Goal: Task Accomplishment & Management: Use online tool/utility

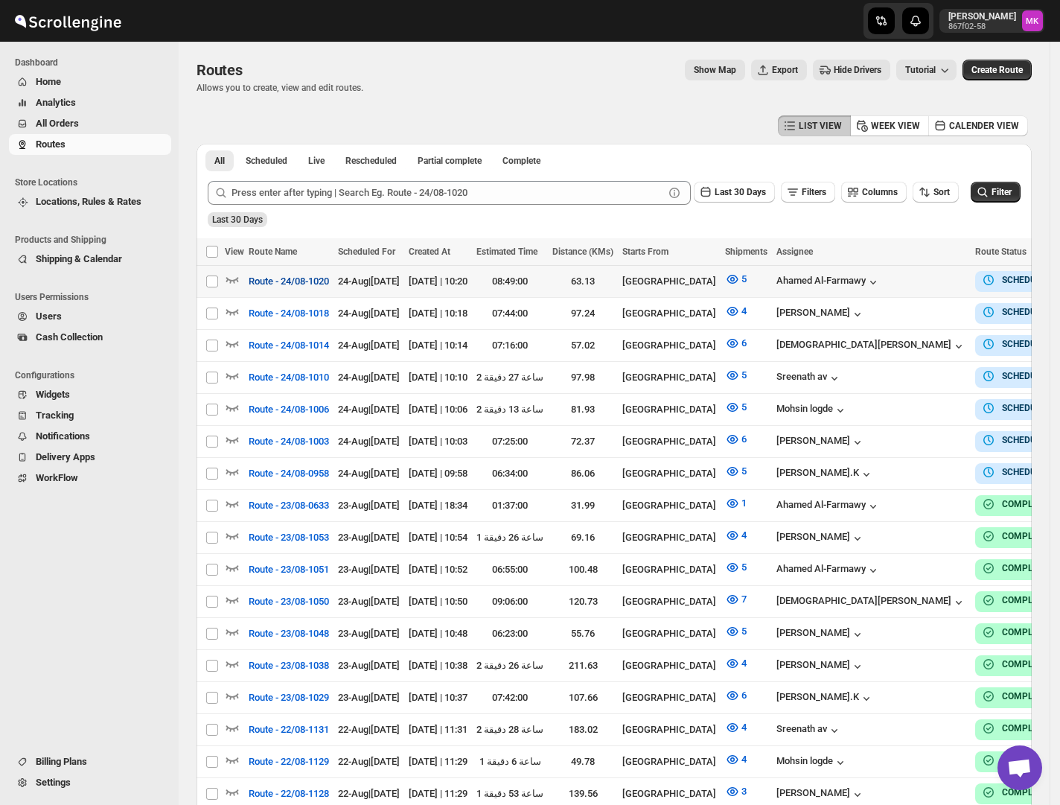
click at [322, 275] on span "Route - 24/08-1020" at bounding box center [289, 281] width 80 height 15
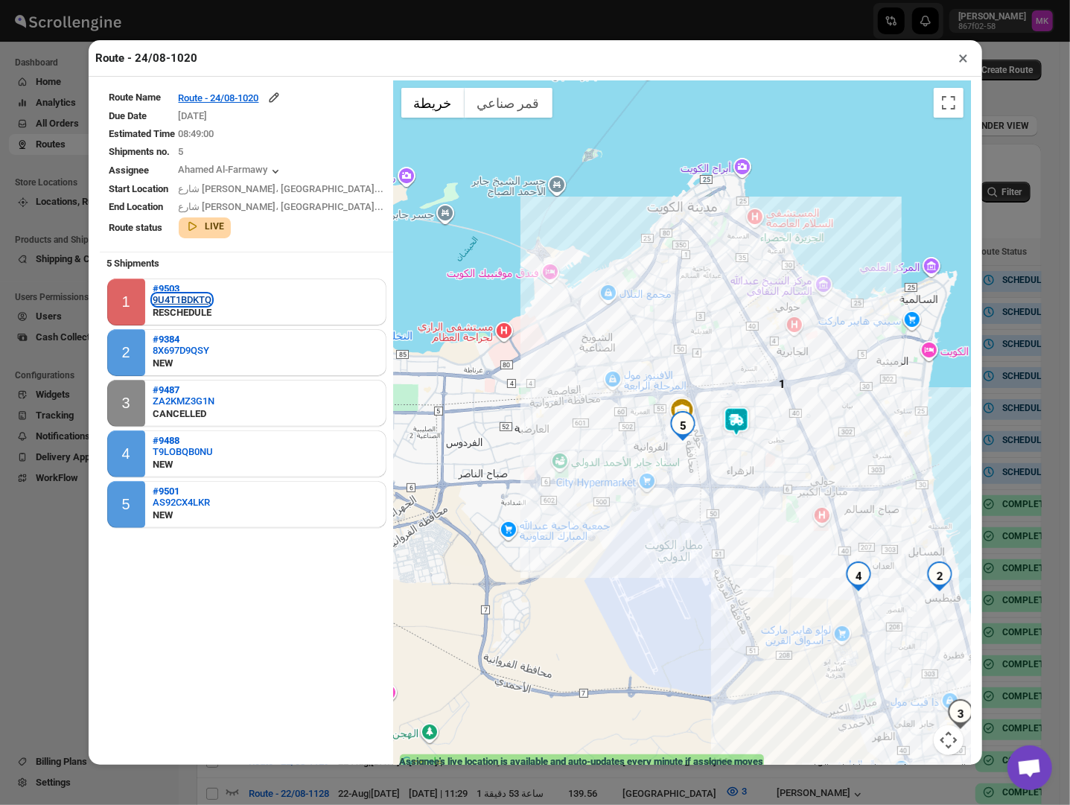
click at [162, 299] on div "9U4T1BDKTQ" at bounding box center [182, 299] width 59 height 11
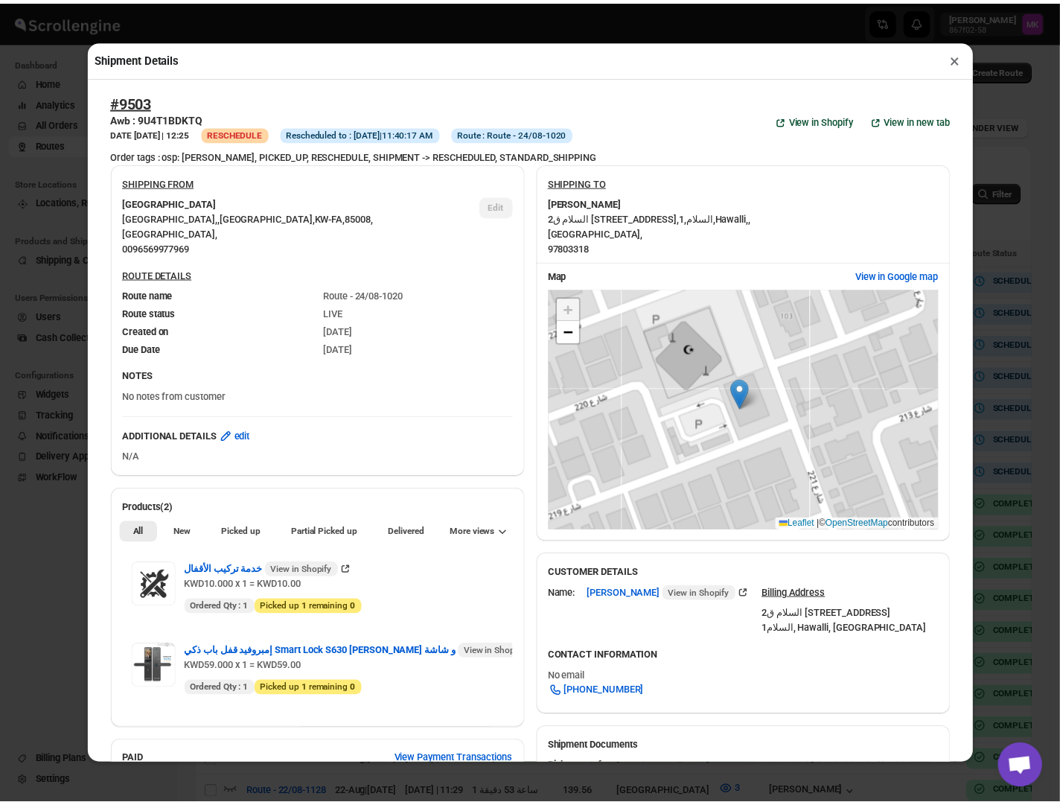
scroll to position [554, 0]
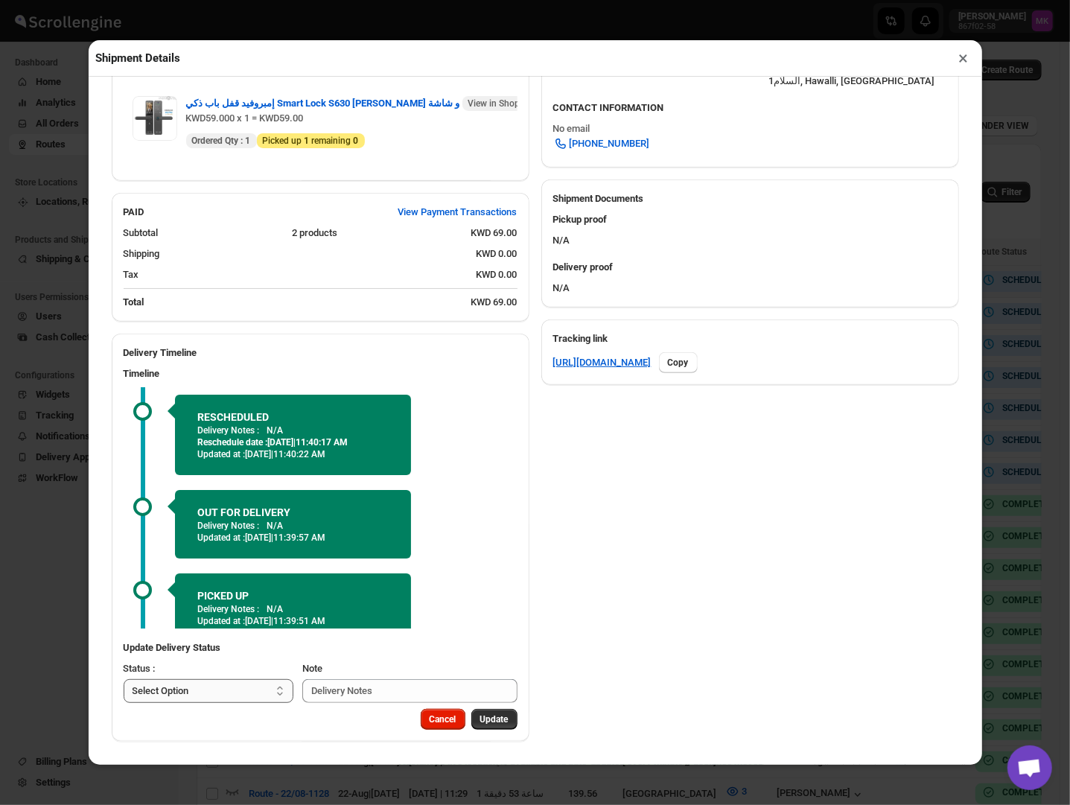
click at [194, 688] on select "Select Option PICKED UP DELIVERED CANCELLED" at bounding box center [209, 691] width 170 height 24
click at [956, 60] on button "×" at bounding box center [964, 58] width 22 height 21
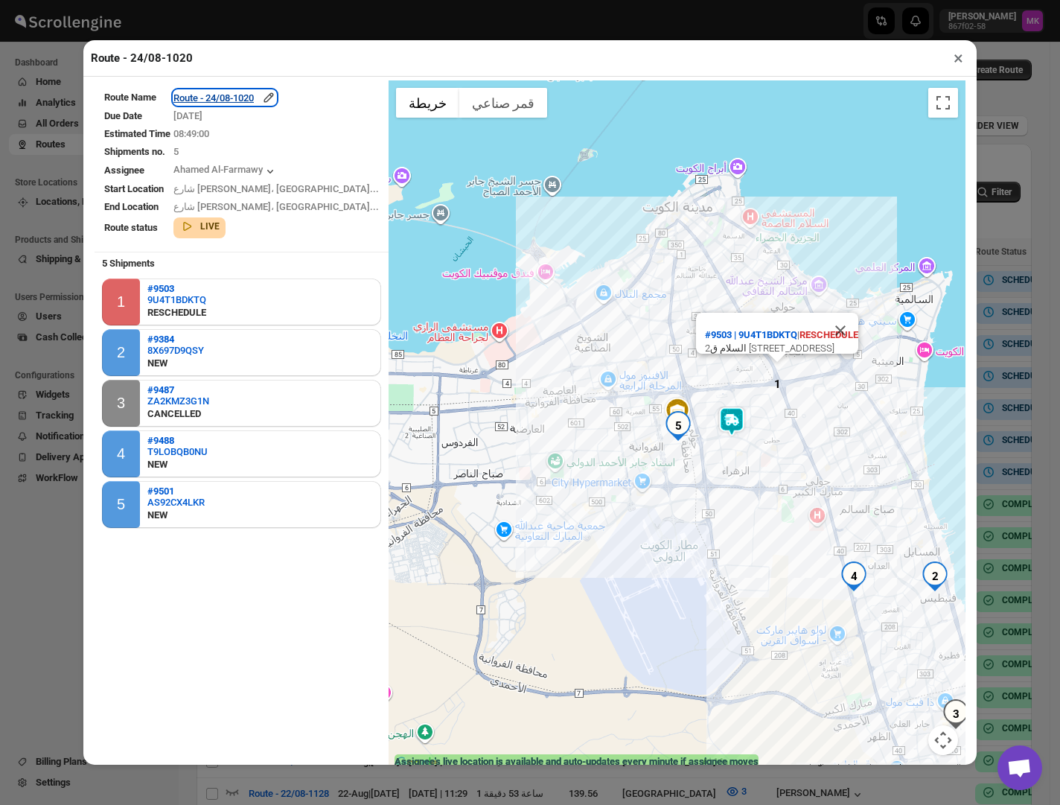
click at [258, 105] on div "Route - 24/08-1020" at bounding box center [224, 97] width 103 height 15
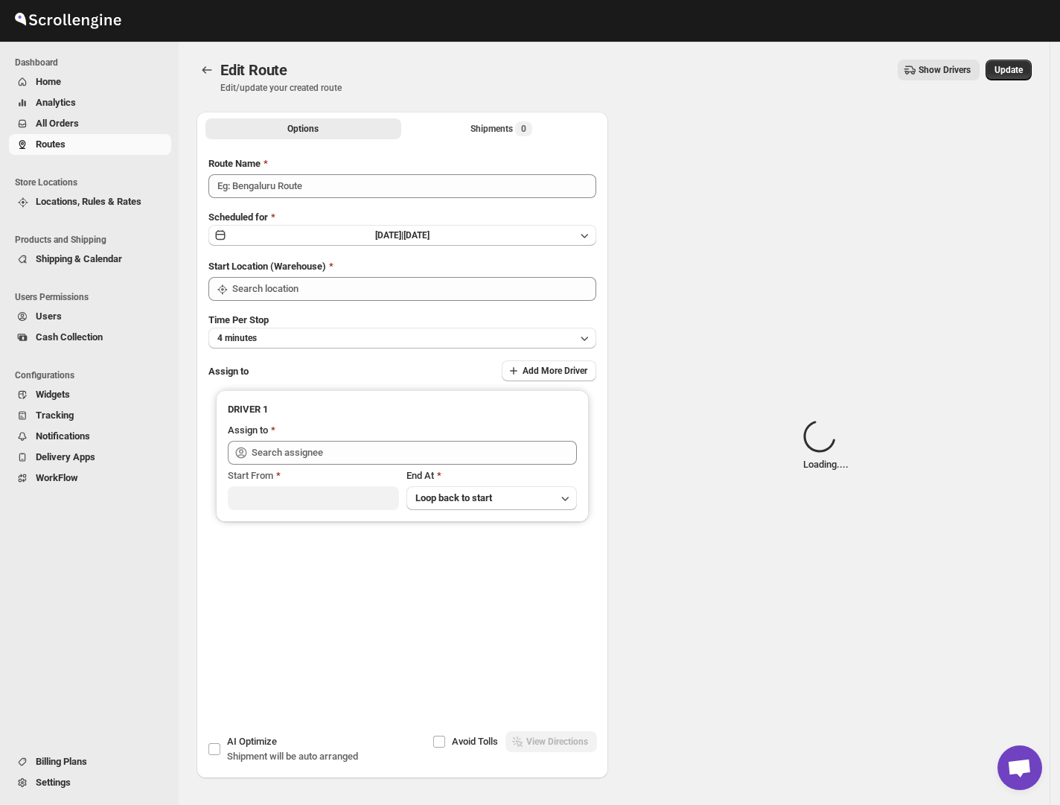
type input "Route - 24/08-1020"
type input "[GEOGRAPHIC_DATA]"
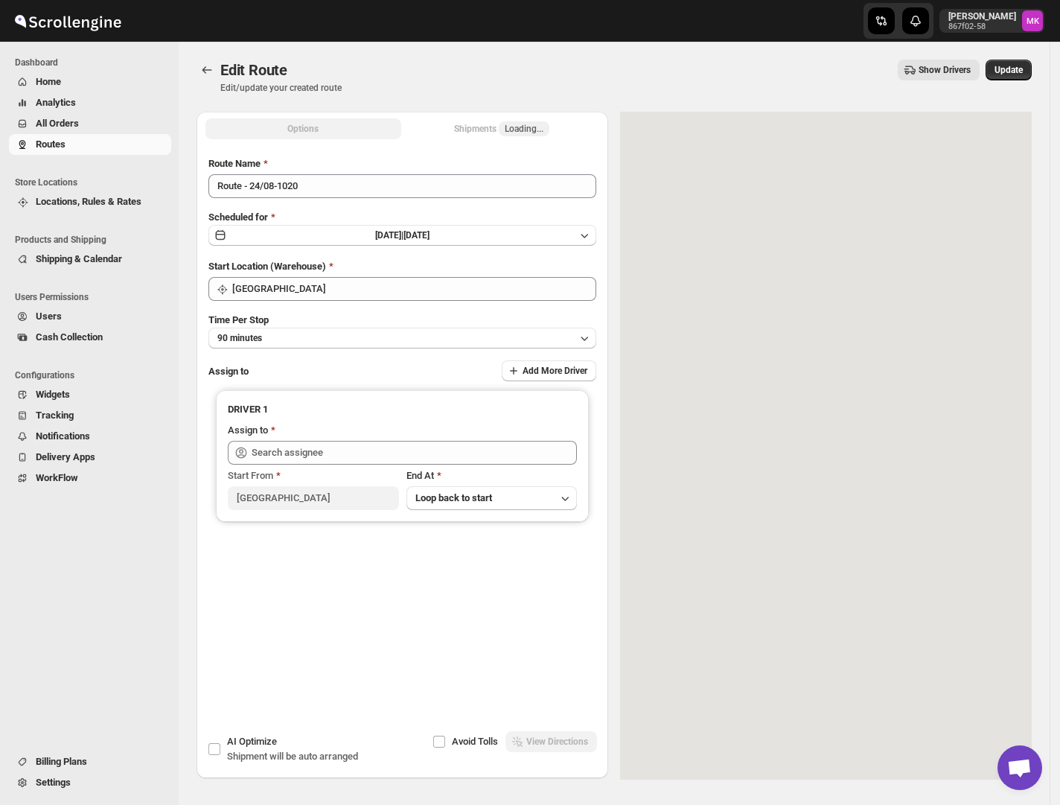
type input "Ahamed Al-Farmawy ([EMAIL_ADDRESS][DOMAIN_NAME])"
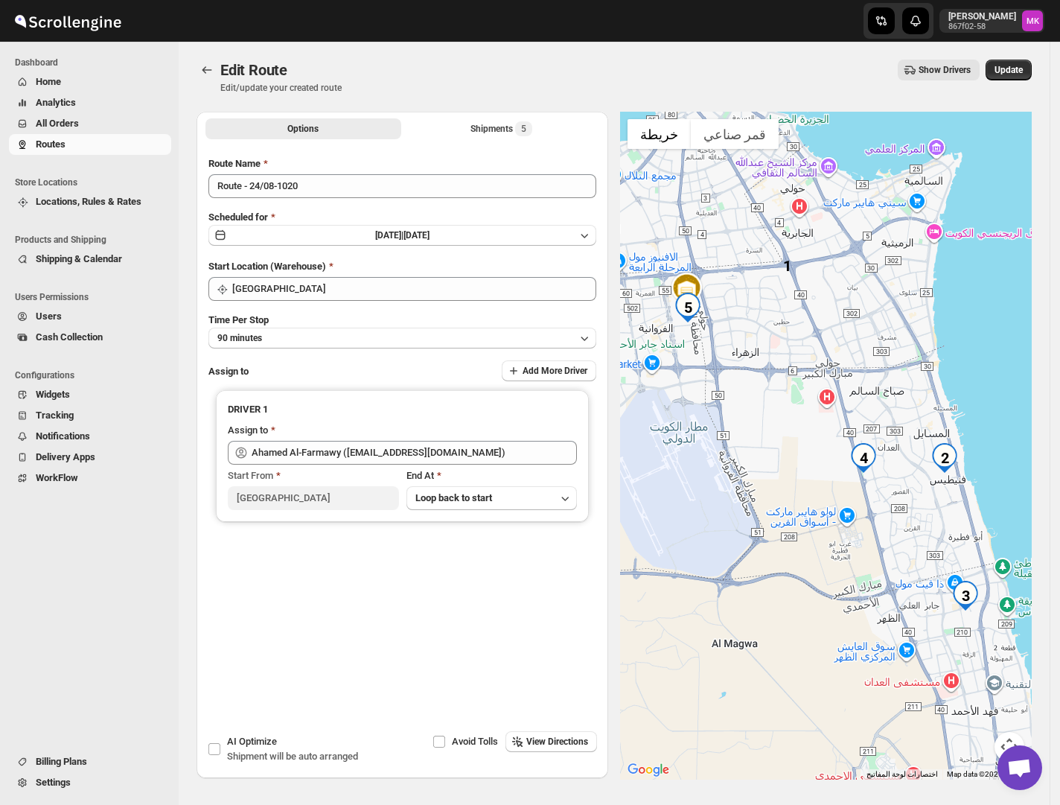
click at [520, 140] on div "Options Shipments 5 More views Options Shipments 5 More views" at bounding box center [403, 128] width 412 height 33
click at [522, 128] on span "5" at bounding box center [523, 128] width 17 height 15
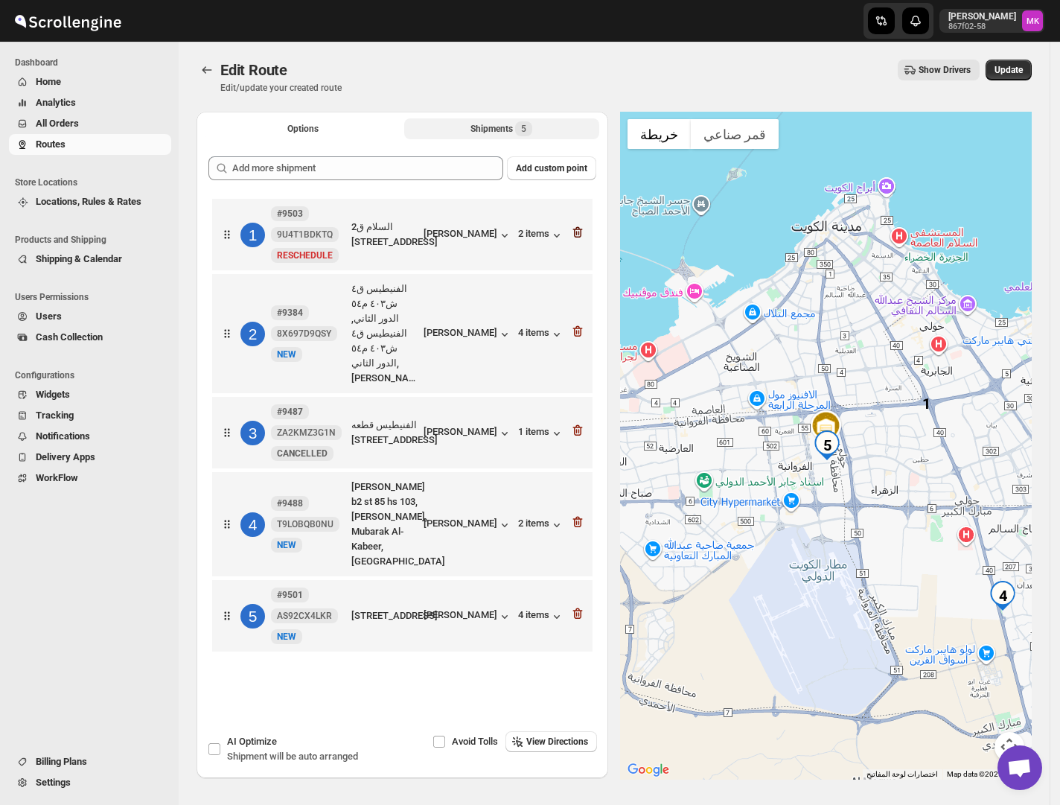
click at [580, 235] on icon "button" at bounding box center [578, 233] width 1 height 4
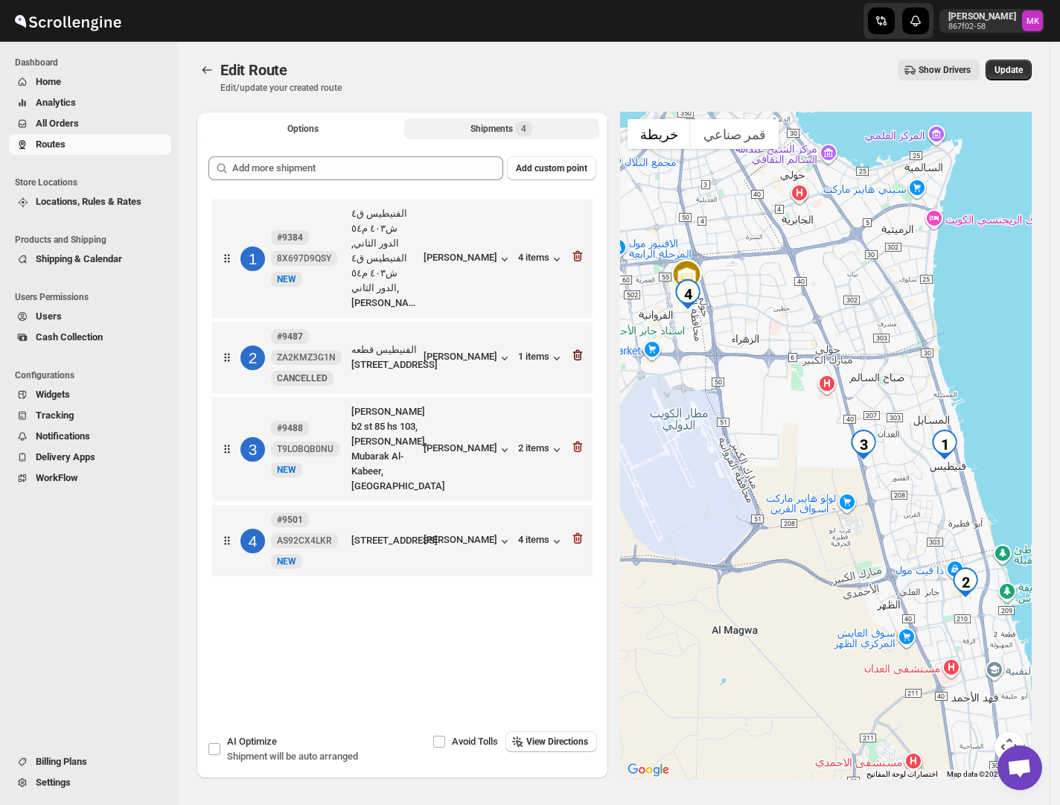
click at [585, 348] on icon "button" at bounding box center [577, 355] width 15 height 15
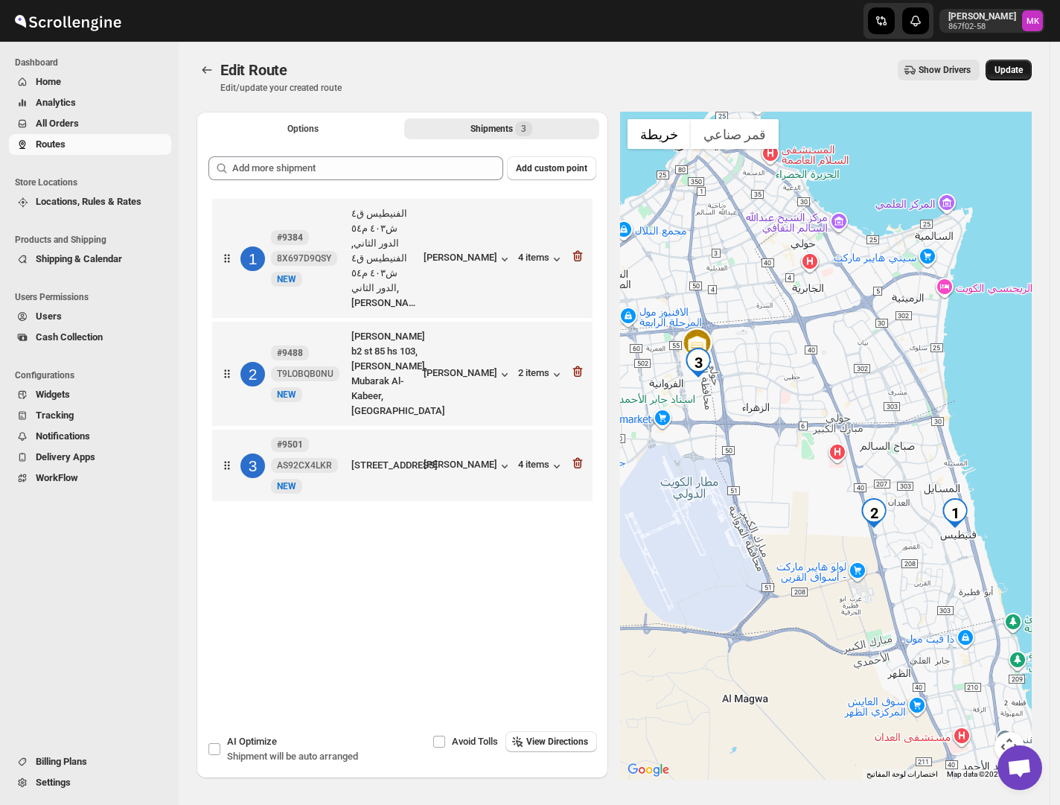
click at [1002, 72] on button "Update" at bounding box center [1009, 70] width 46 height 21
